Goal: Obtain resource: Download file/media

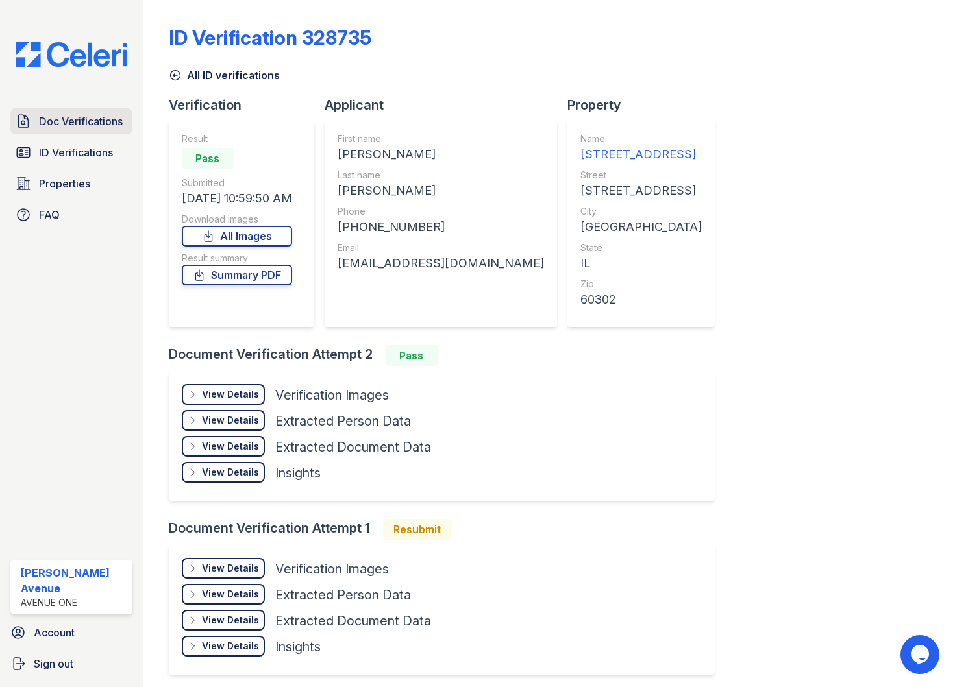
click at [73, 122] on span "Doc Verifications" at bounding box center [81, 122] width 84 height 16
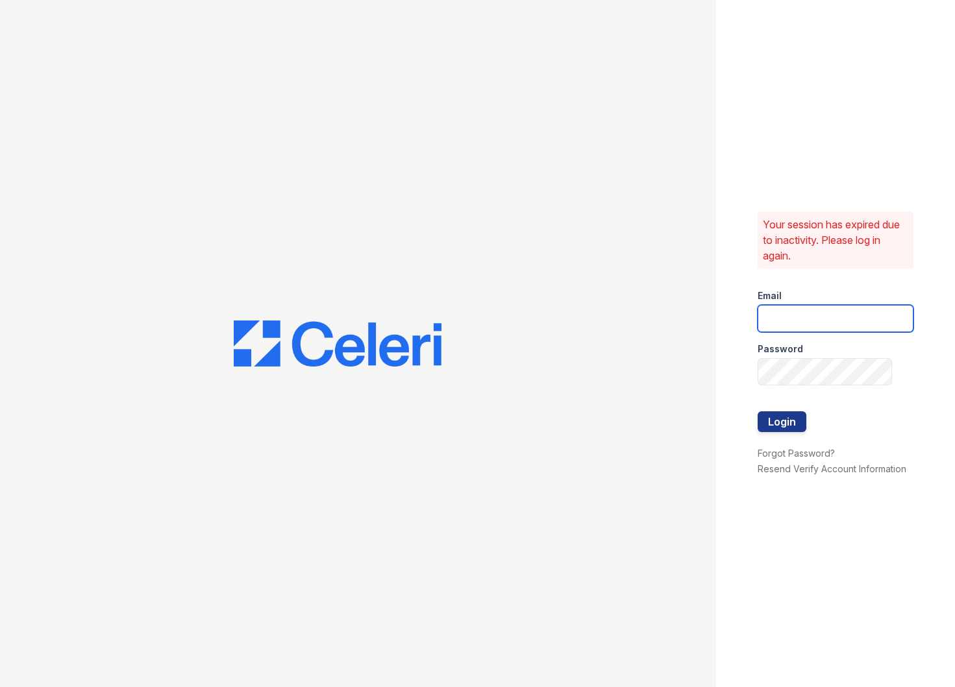
type input "apps2@av1m.com"
click at [777, 413] on button "Login" at bounding box center [781, 421] width 49 height 21
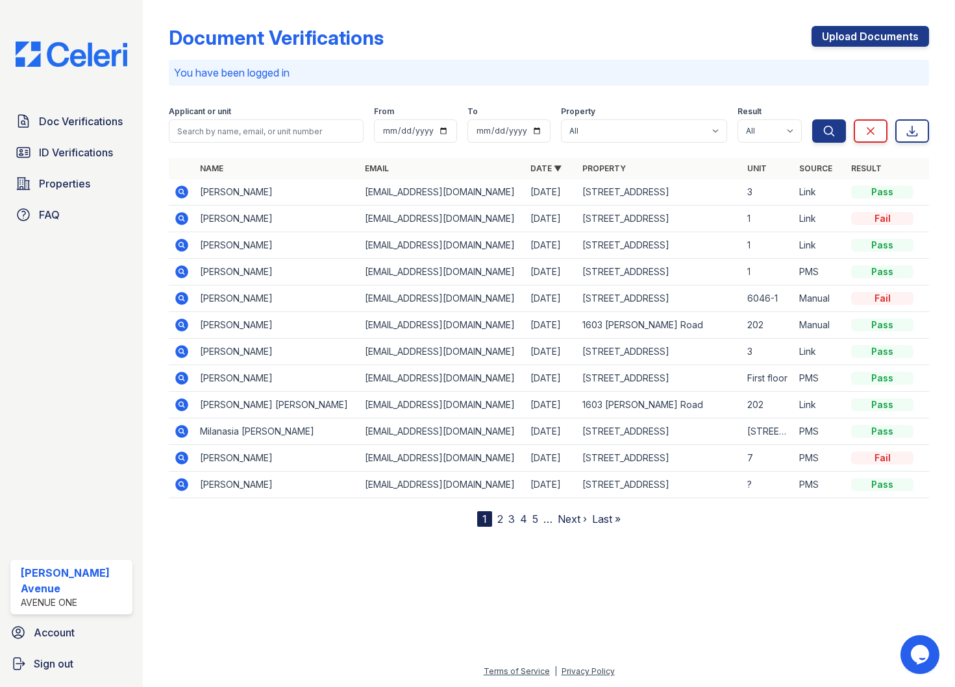
click at [179, 193] on icon at bounding box center [181, 192] width 13 height 13
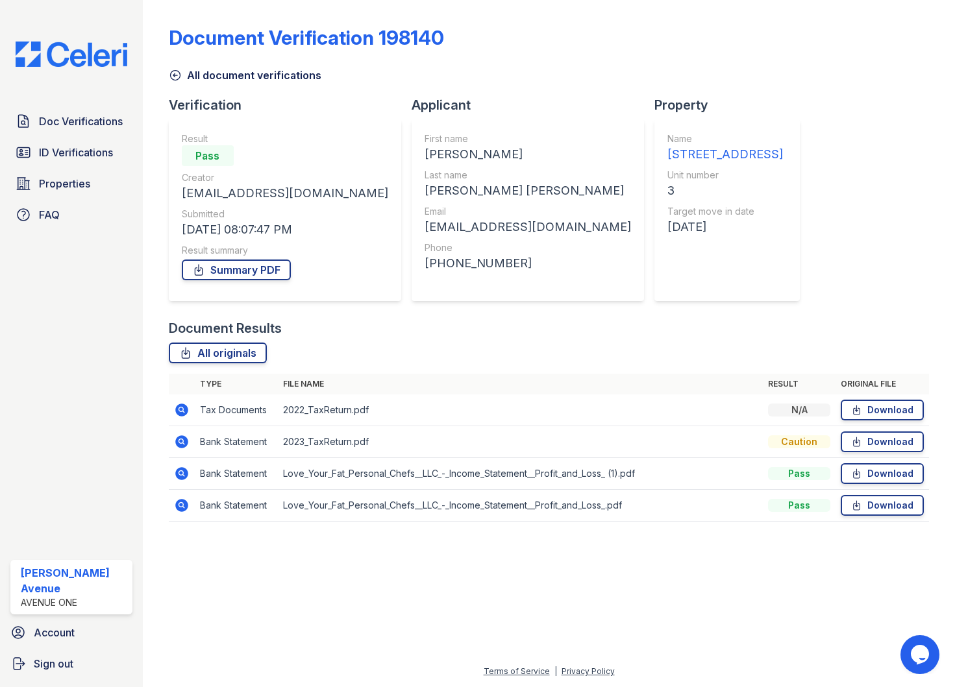
click at [180, 476] on icon at bounding box center [181, 473] width 13 height 13
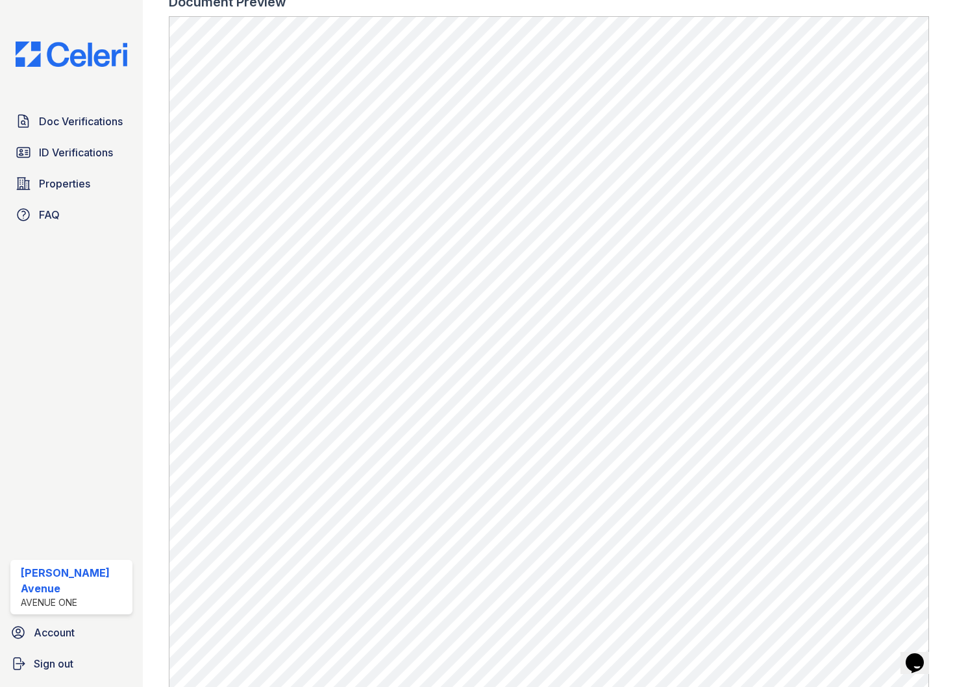
scroll to position [661, 0]
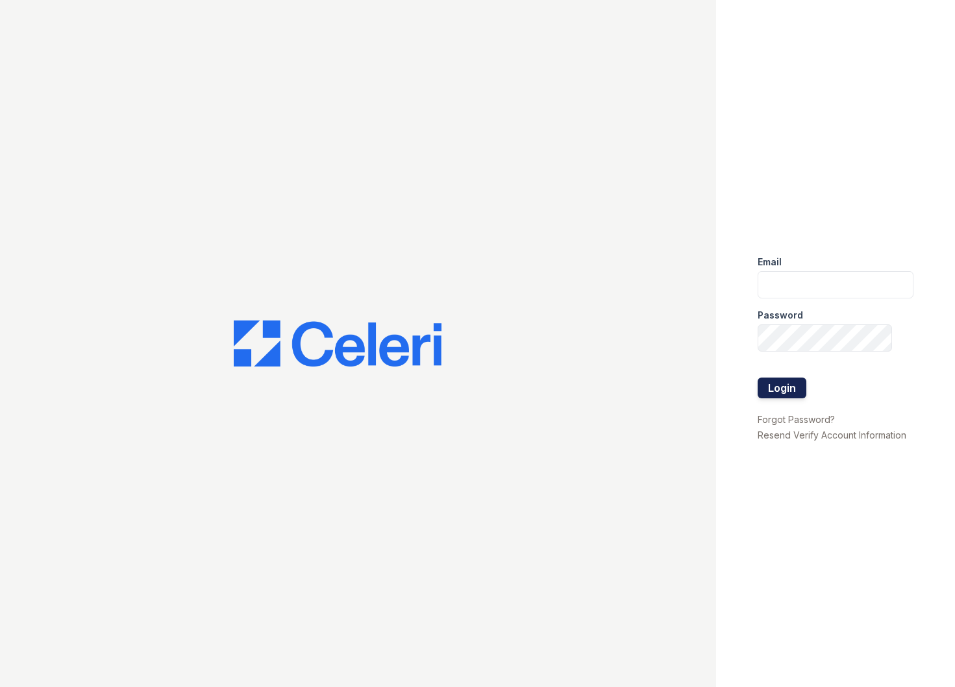
type input "apps2@av1m.com"
click at [785, 393] on button "Login" at bounding box center [781, 388] width 49 height 21
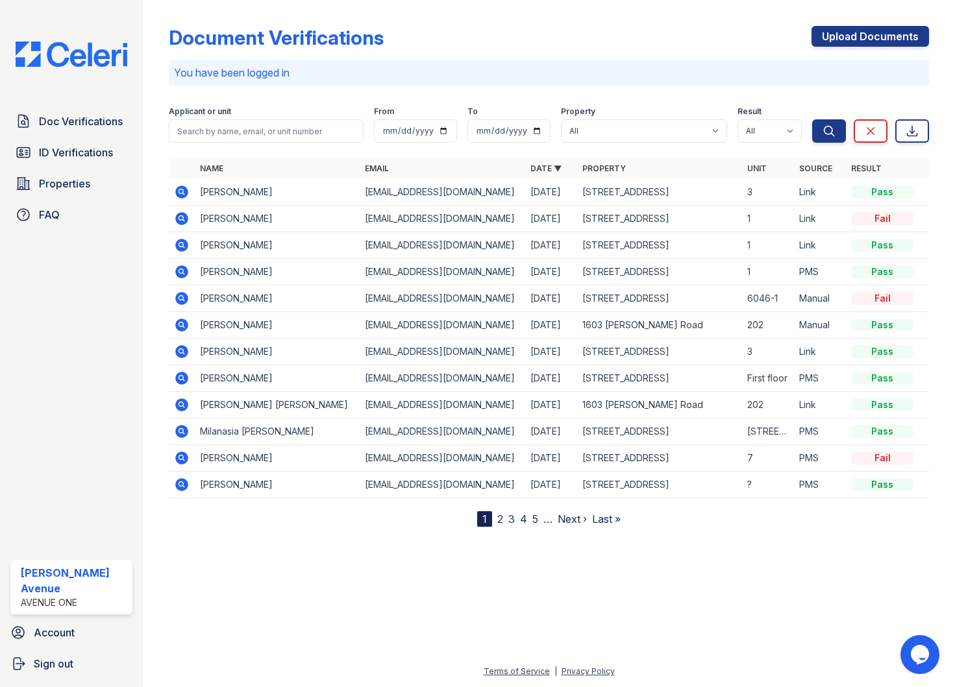
click at [178, 192] on icon at bounding box center [181, 192] width 13 height 13
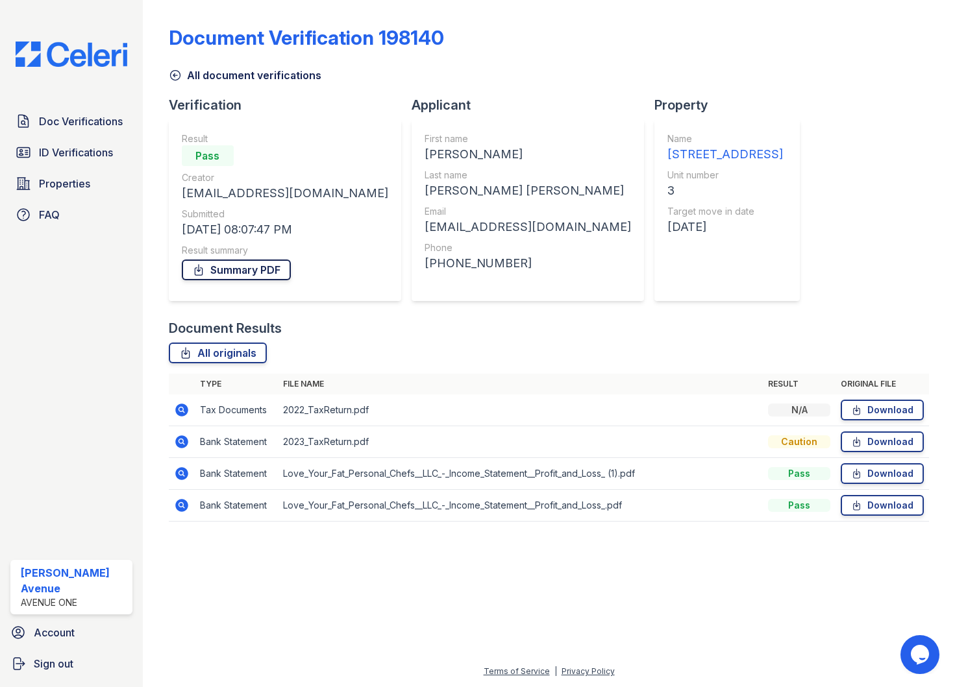
click at [250, 272] on link "Summary PDF" at bounding box center [236, 270] width 109 height 21
click at [205, 357] on link "All originals" at bounding box center [218, 353] width 98 height 21
